Goal: Navigation & Orientation: Find specific page/section

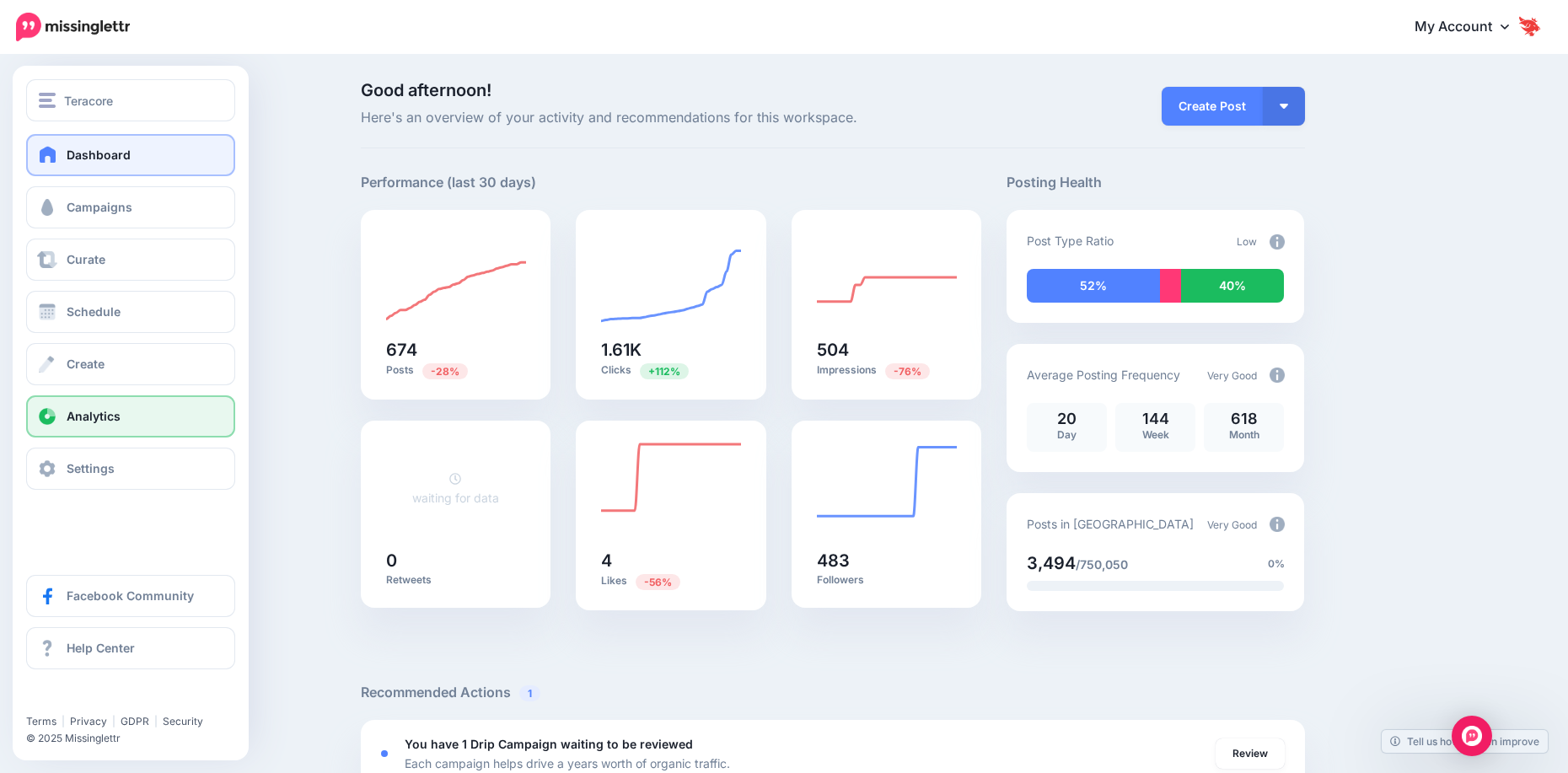
click at [75, 424] on link "Analytics" at bounding box center [130, 416] width 209 height 42
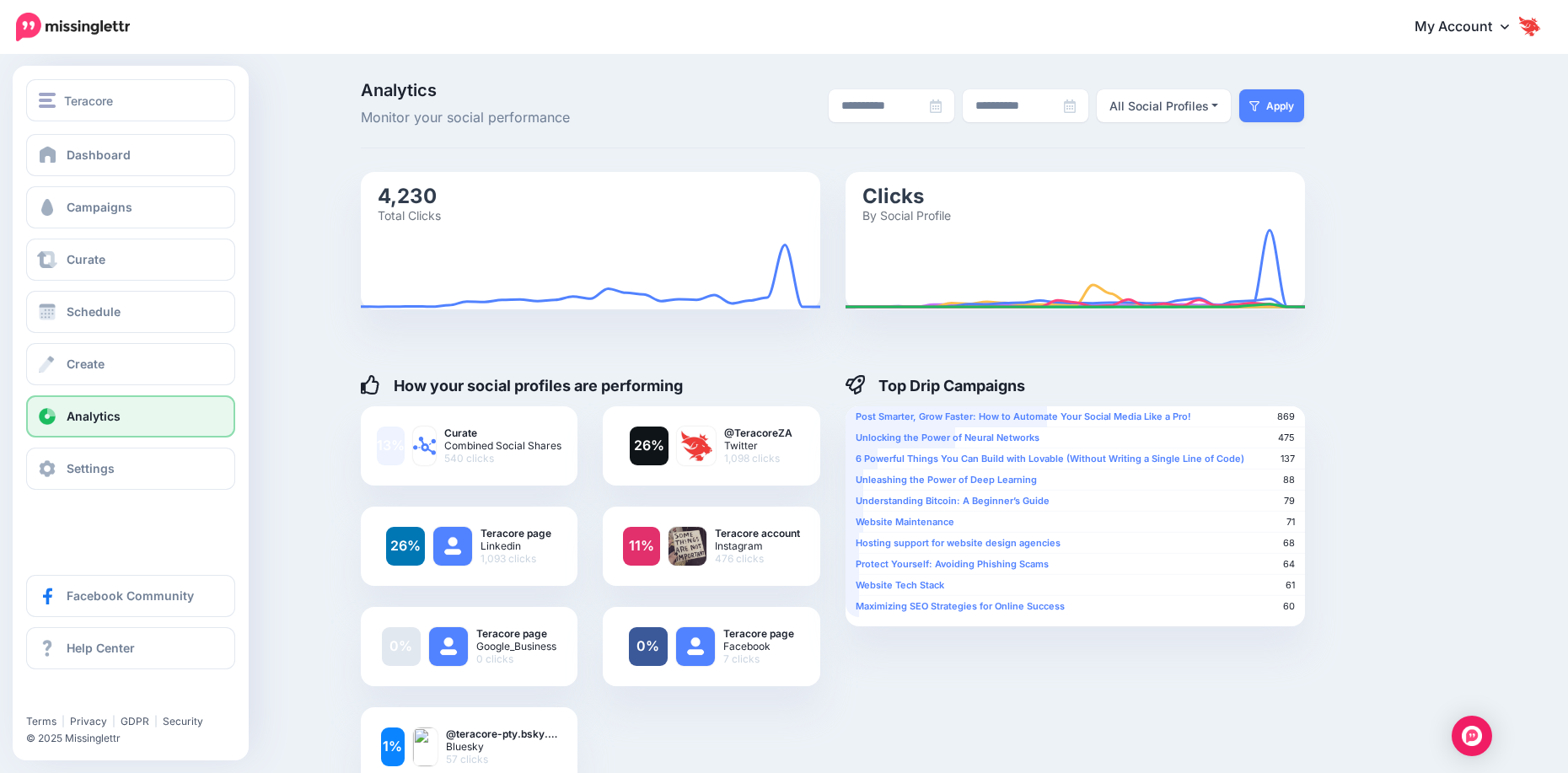
click at [69, 422] on span "Analytics" at bounding box center [94, 416] width 54 height 15
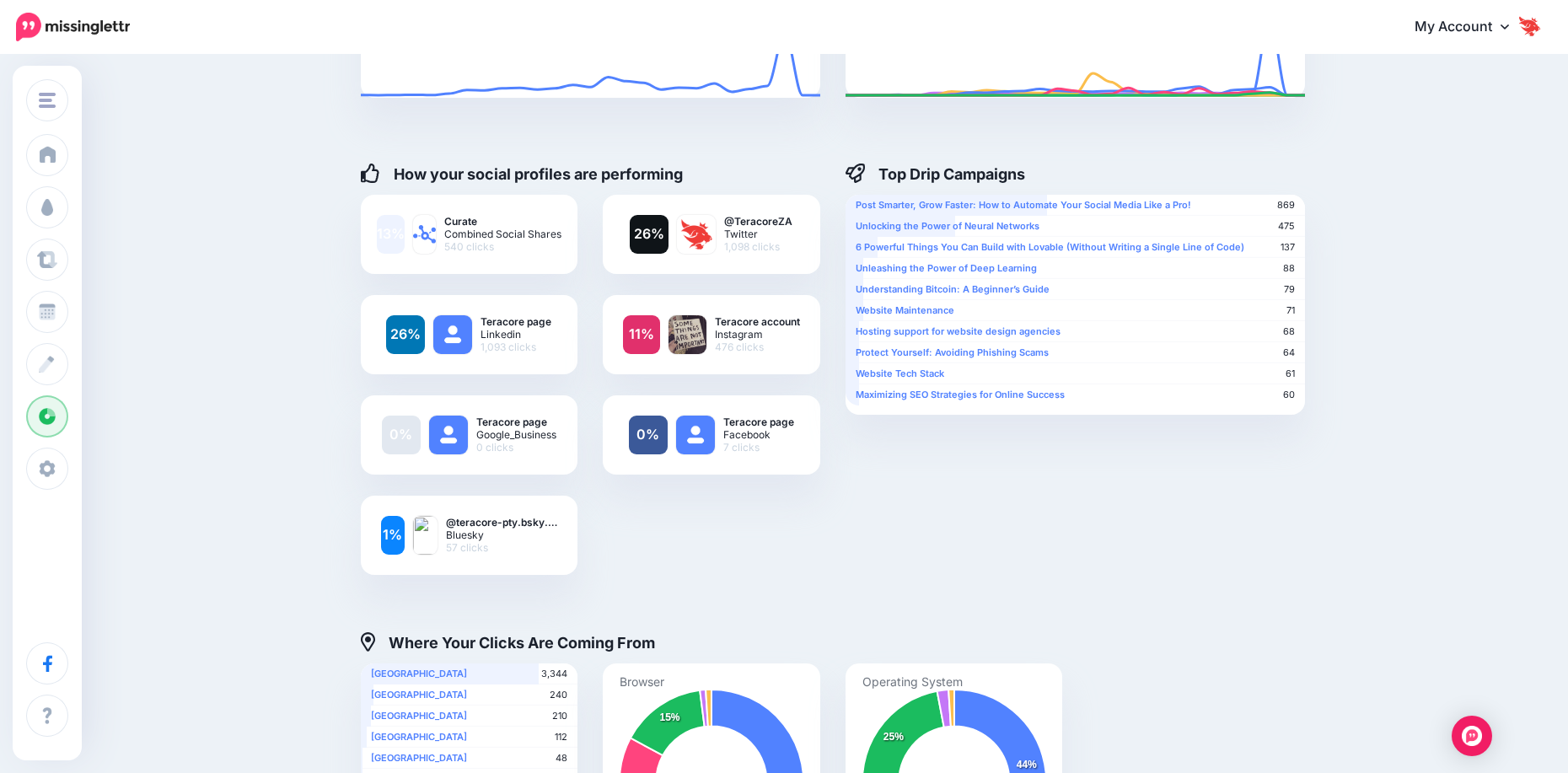
scroll to position [140, 0]
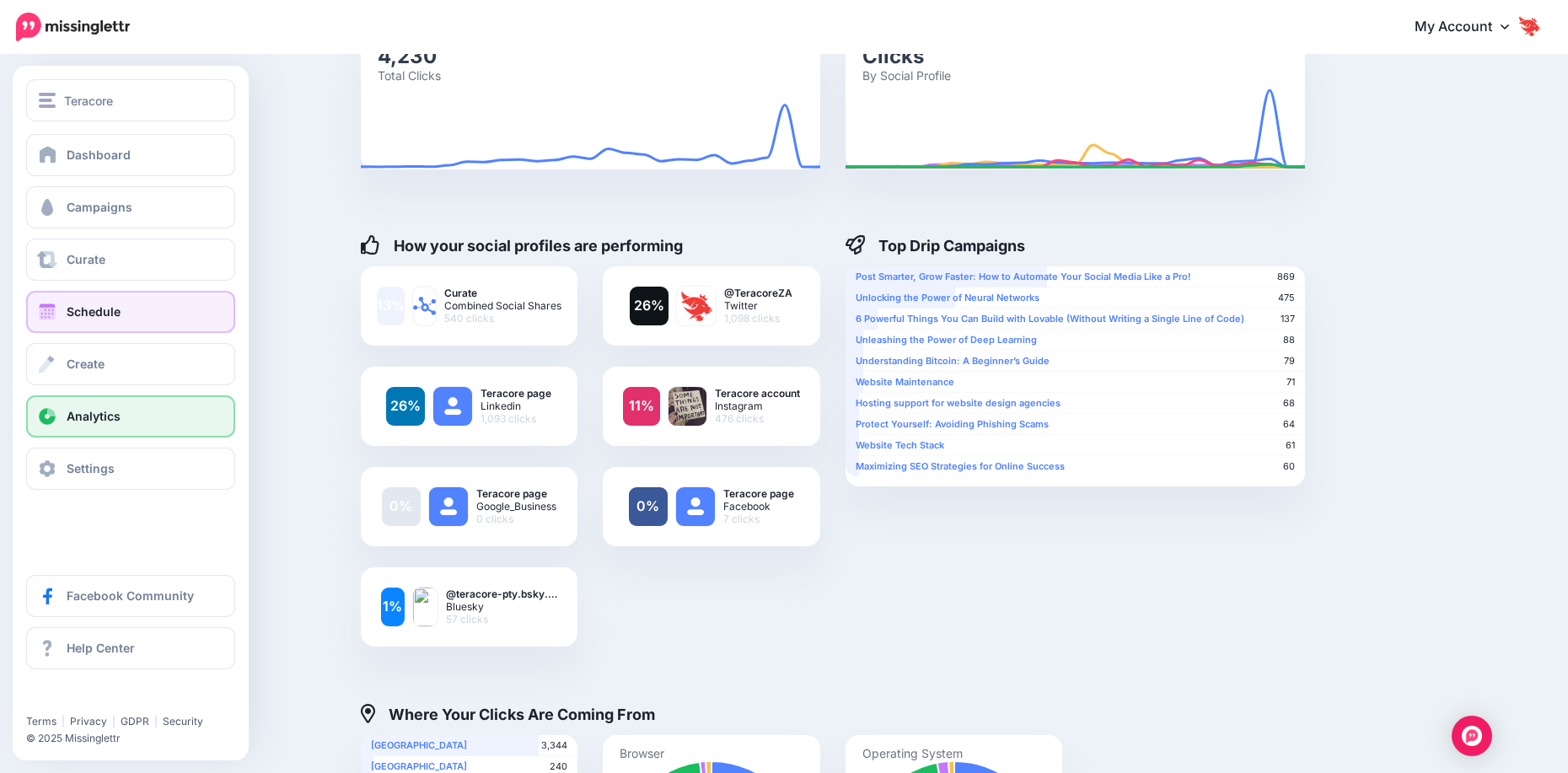
click at [89, 301] on link "Schedule" at bounding box center [130, 312] width 209 height 42
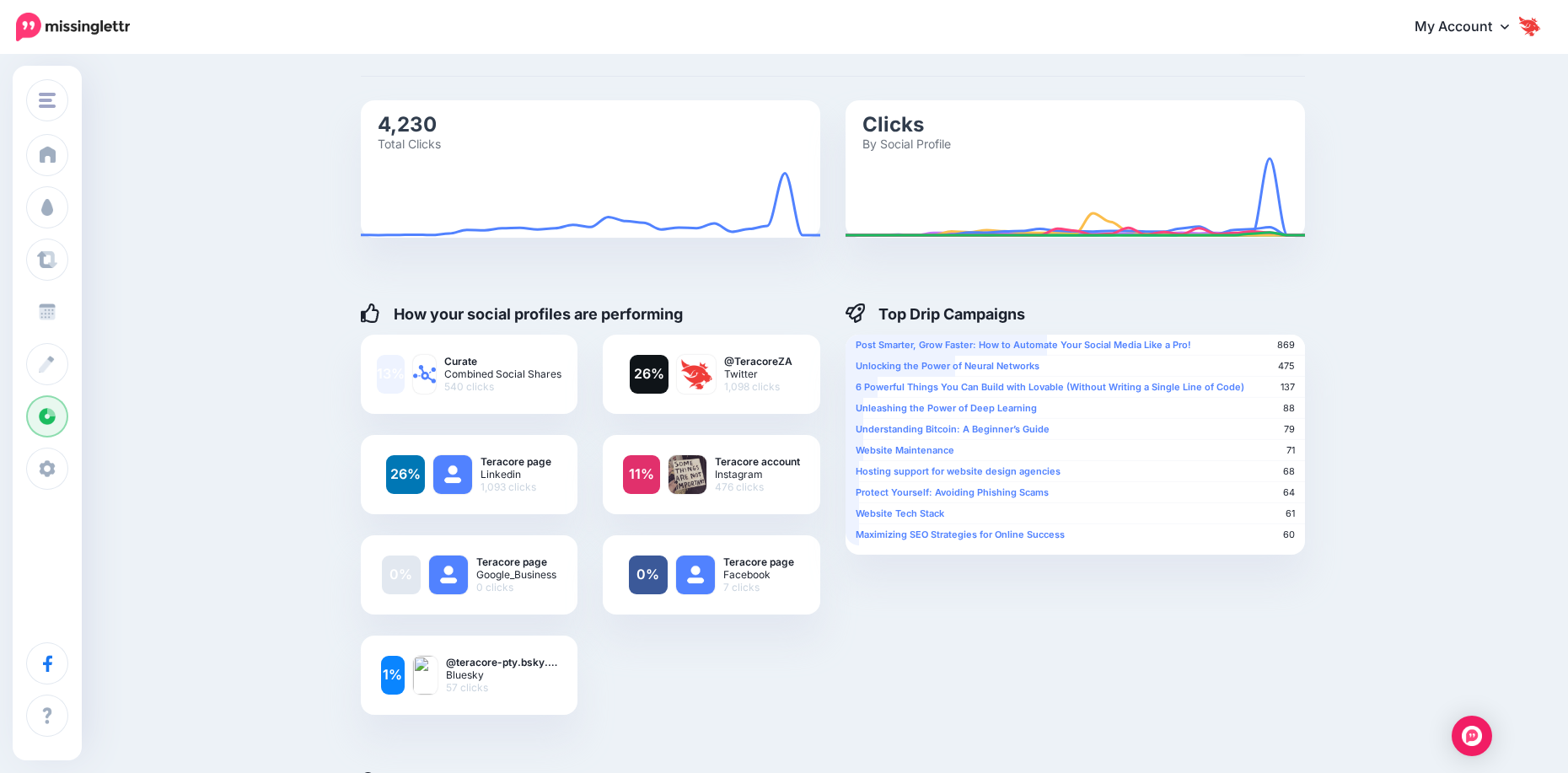
scroll to position [0, 0]
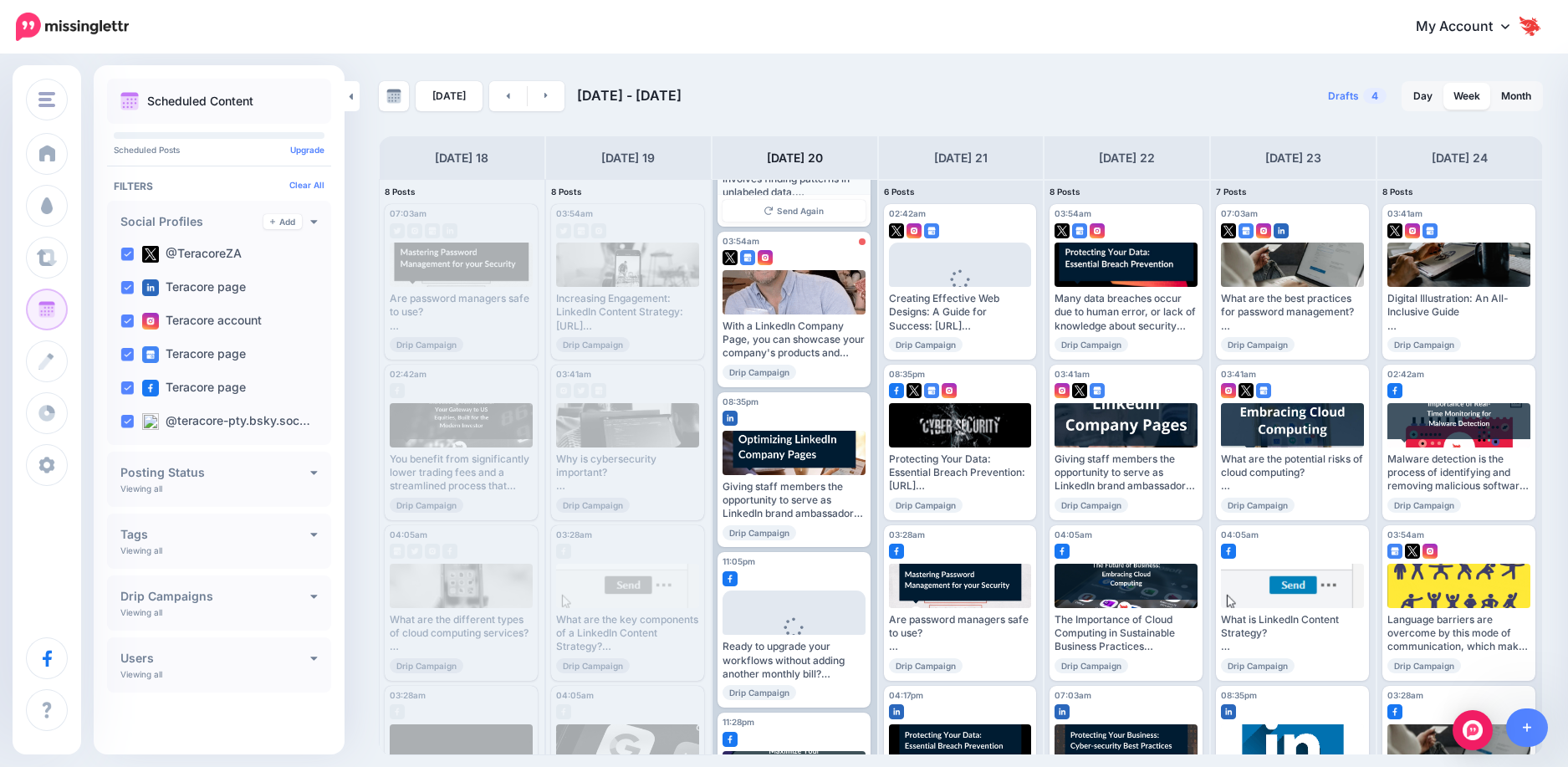
scroll to position [83, 0]
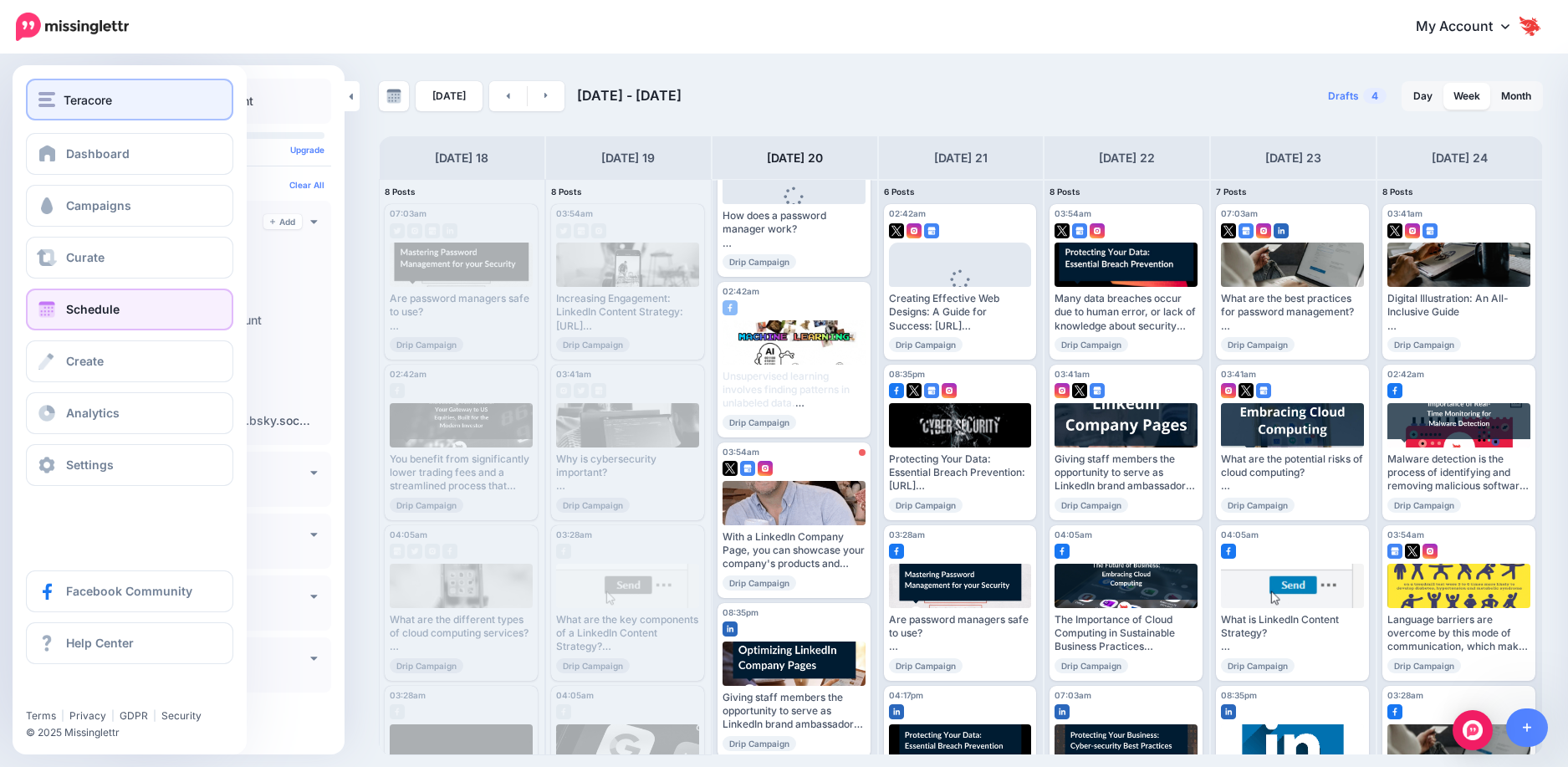
click at [75, 98] on span "Teracore" at bounding box center [87, 99] width 48 height 19
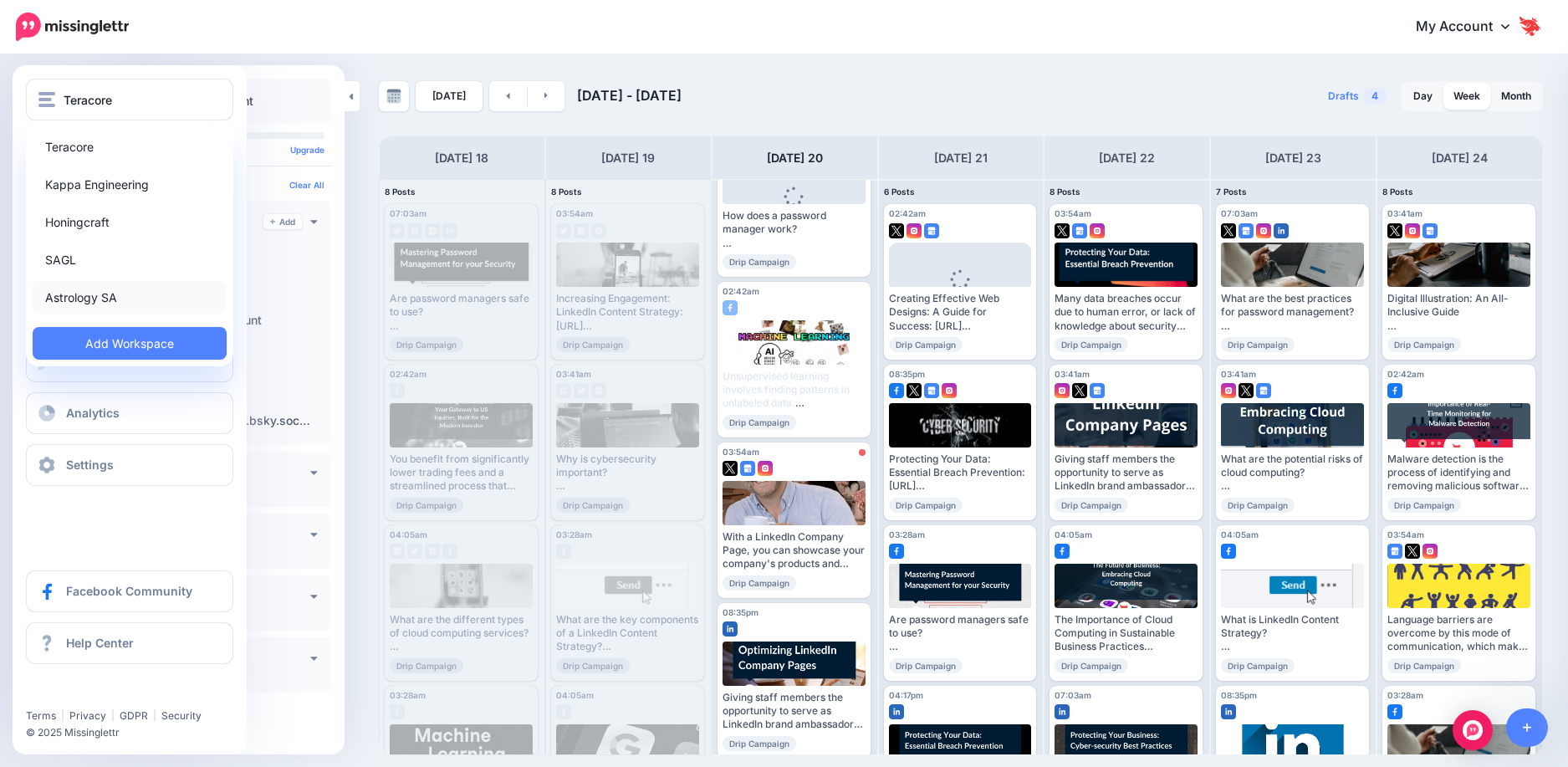
click at [114, 293] on link "Astrology SA" at bounding box center [129, 298] width 194 height 33
